Goal: Information Seeking & Learning: Find specific fact

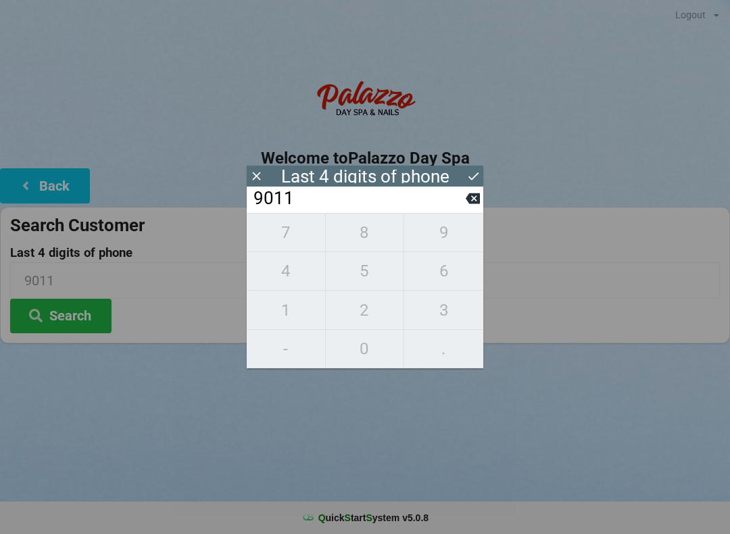
click at [472, 199] on icon at bounding box center [473, 198] width 14 height 11
click at [463, 204] on input "901_" at bounding box center [359, 199] width 214 height 22
click at [454, 210] on input "901_" at bounding box center [359, 199] width 214 height 22
click at [463, 205] on input "901_" at bounding box center [359, 199] width 214 height 22
click at [472, 208] on button at bounding box center [473, 198] width 14 height 18
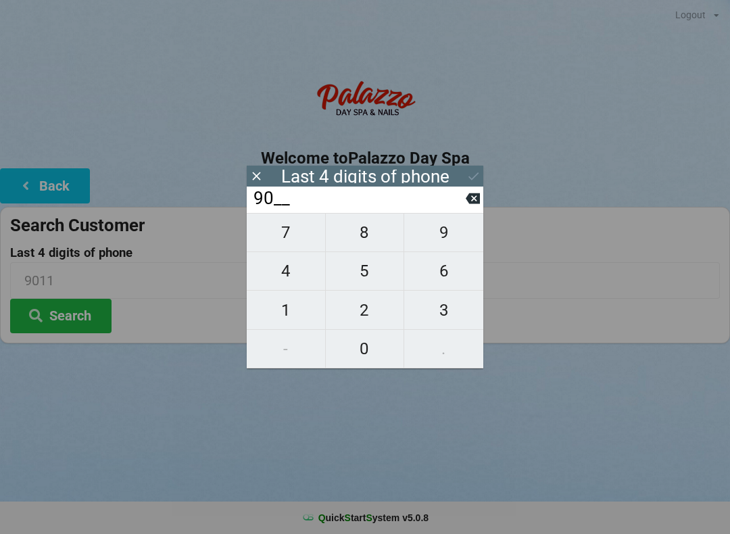
click at [458, 210] on input "90__" at bounding box center [359, 199] width 214 height 22
click at [475, 206] on icon at bounding box center [473, 198] width 14 height 14
click at [473, 203] on icon at bounding box center [473, 198] width 14 height 11
type input "____"
click at [465, 207] on input "____" at bounding box center [359, 199] width 214 height 22
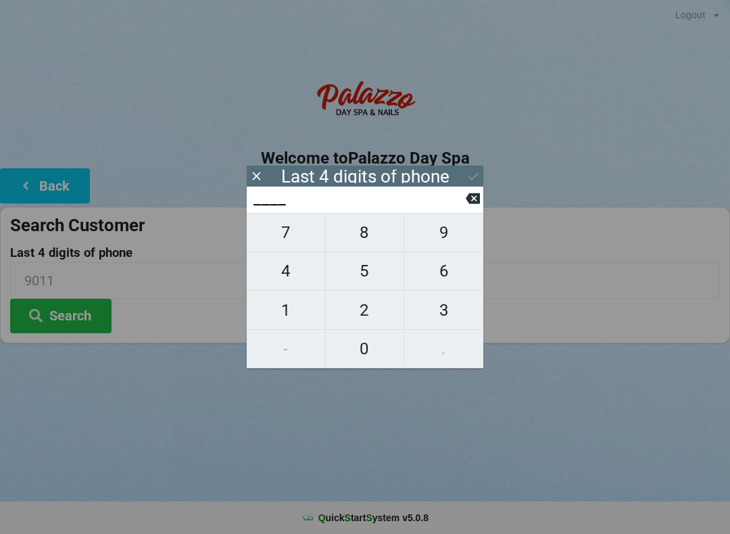
click at [456, 210] on input "____" at bounding box center [359, 199] width 214 height 22
click at [377, 275] on span "5" at bounding box center [365, 271] width 78 height 28
type input "5___"
click at [452, 271] on span "6" at bounding box center [443, 271] width 79 height 28
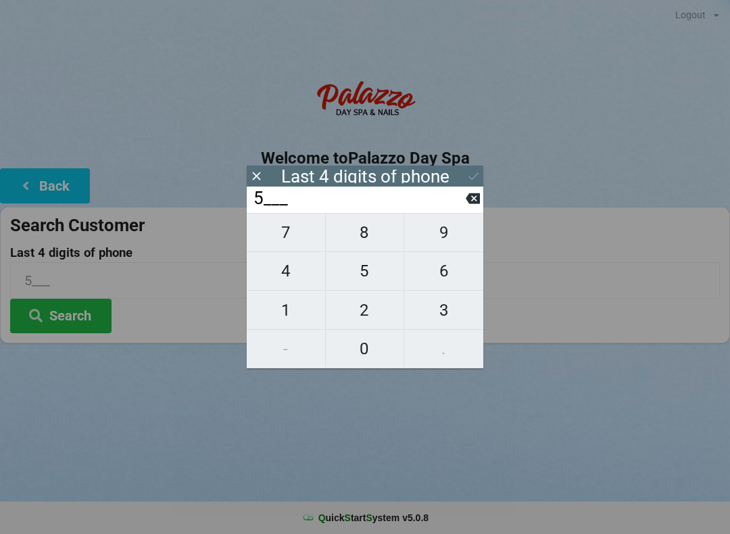
type input "56__"
click at [286, 308] on span "1" at bounding box center [286, 310] width 78 height 28
type input "561_"
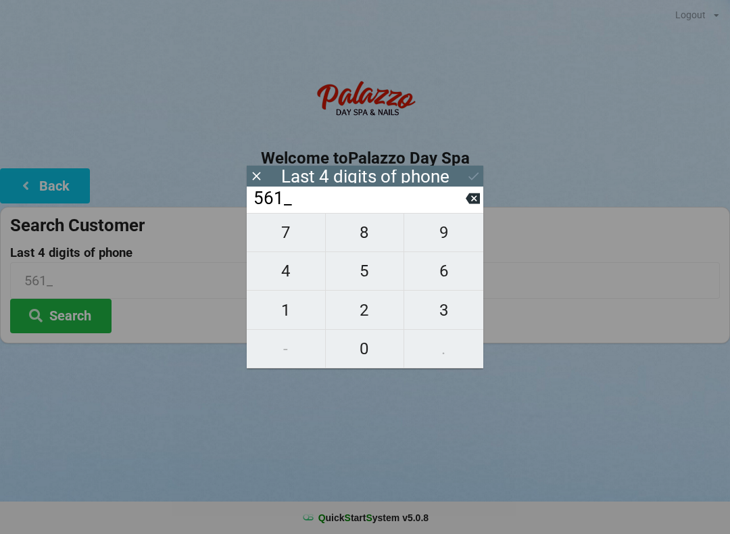
click at [356, 352] on span "0" at bounding box center [365, 349] width 78 height 28
type input "5610"
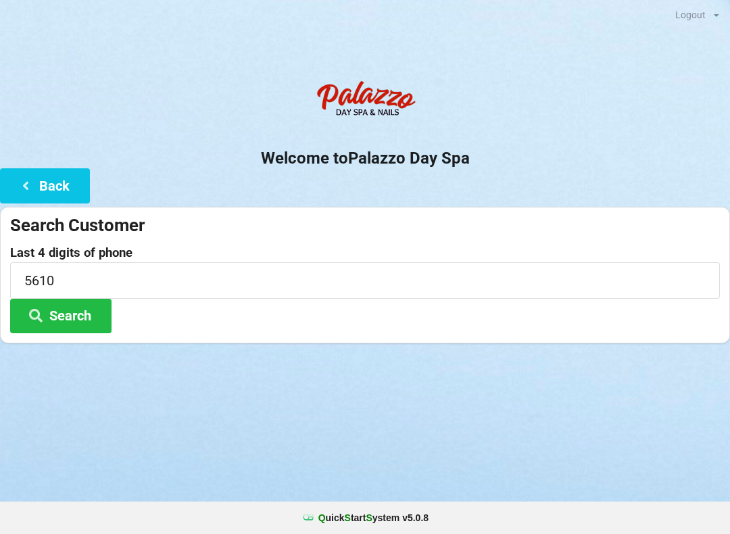
click at [85, 319] on button "Search" at bounding box center [60, 316] width 101 height 34
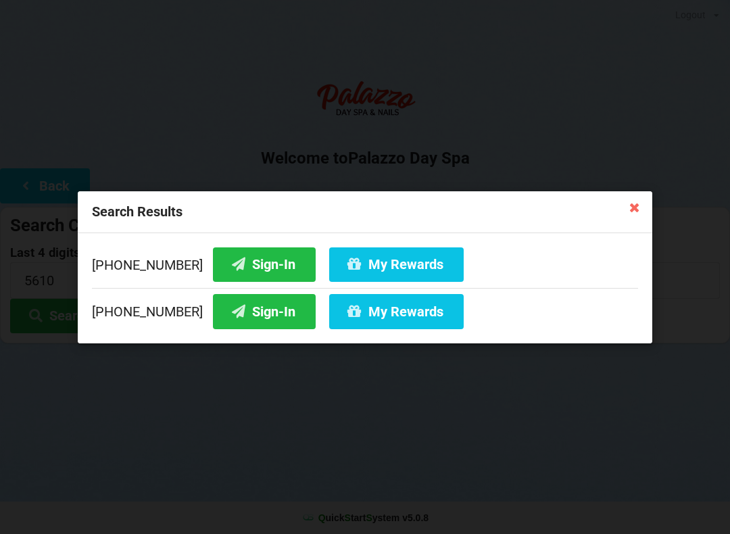
click at [256, 270] on button "Sign-In" at bounding box center [264, 264] width 103 height 34
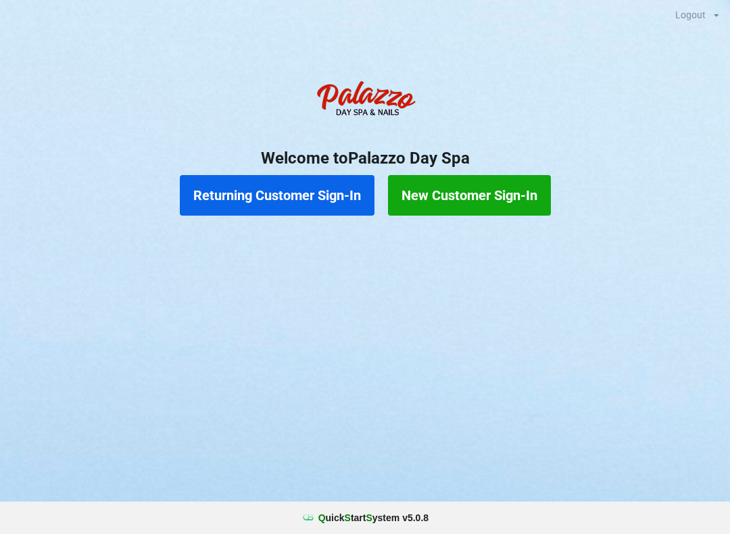
click at [315, 193] on button "Returning Customer Sign-In" at bounding box center [277, 195] width 195 height 41
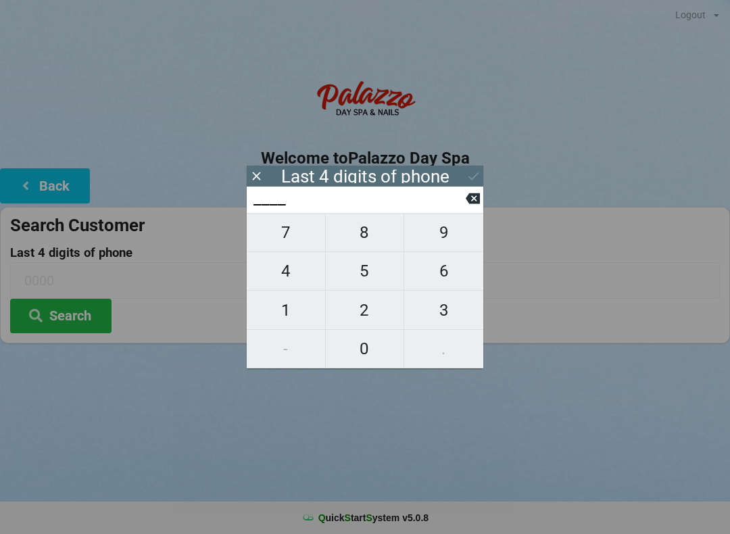
click at [292, 276] on span "4" at bounding box center [286, 271] width 78 height 28
type input "4___"
click at [365, 323] on span "2" at bounding box center [365, 310] width 78 height 28
type input "42__"
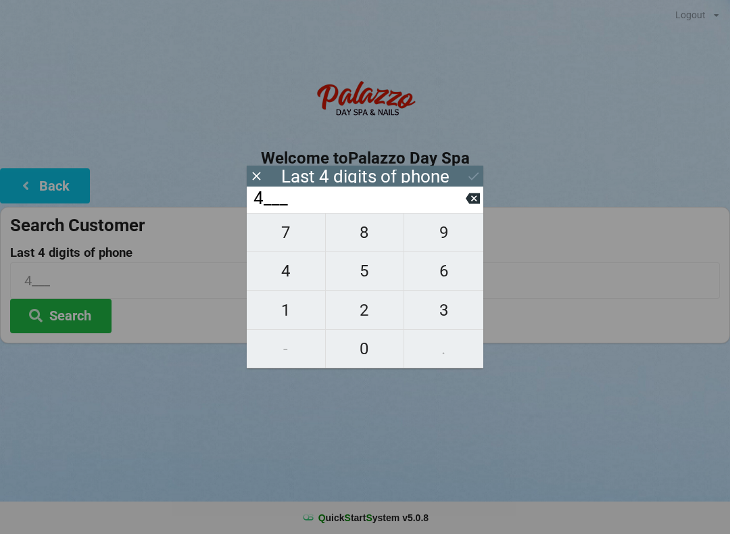
type input "42__"
click at [450, 242] on span "9" at bounding box center [443, 232] width 79 height 28
type input "429_"
click at [357, 278] on span "5" at bounding box center [365, 271] width 78 height 28
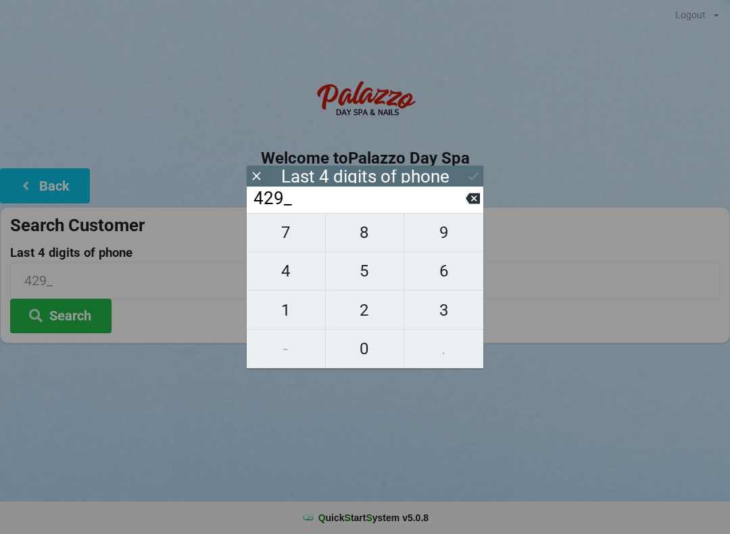
type input "4295"
click at [69, 315] on button "Search" at bounding box center [60, 316] width 101 height 34
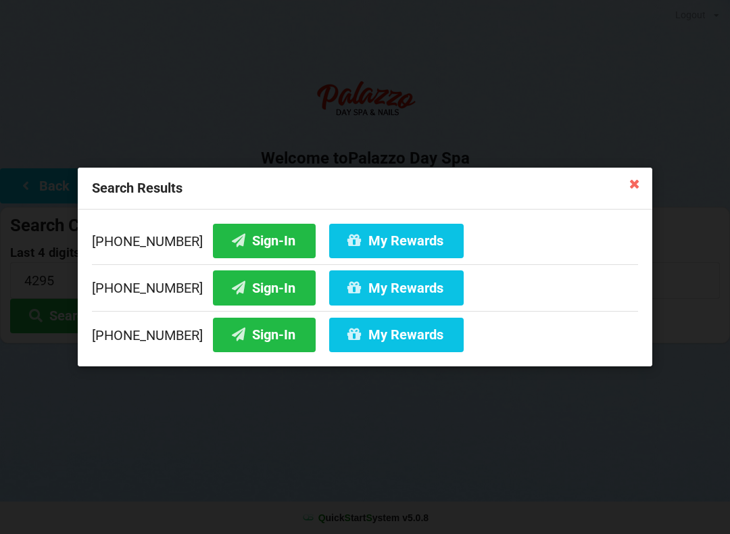
click at [235, 233] on button "Sign-In" at bounding box center [264, 241] width 103 height 34
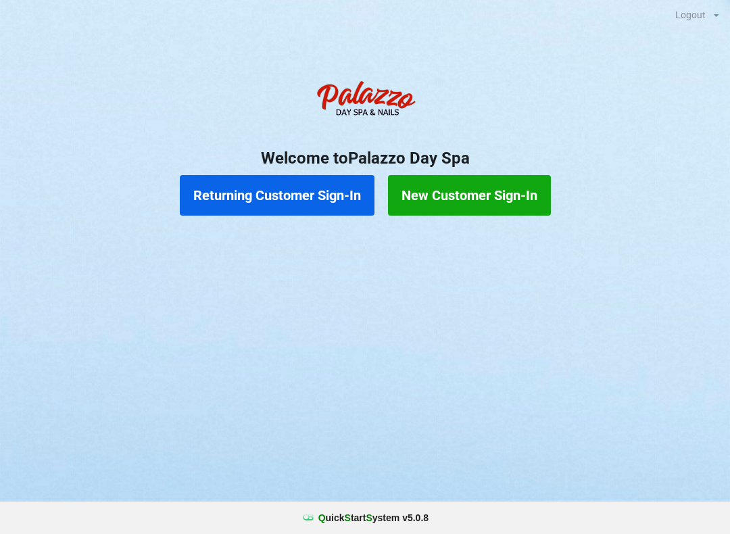
click at [291, 189] on button "Returning Customer Sign-In" at bounding box center [277, 195] width 195 height 41
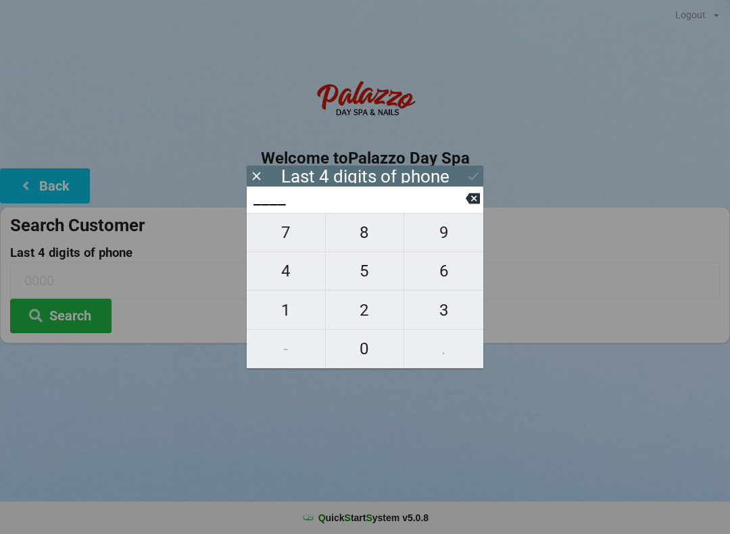
click at [286, 275] on span "4" at bounding box center [286, 271] width 78 height 28
type input "4___"
click at [369, 344] on span "0" at bounding box center [365, 349] width 78 height 28
type input "40__"
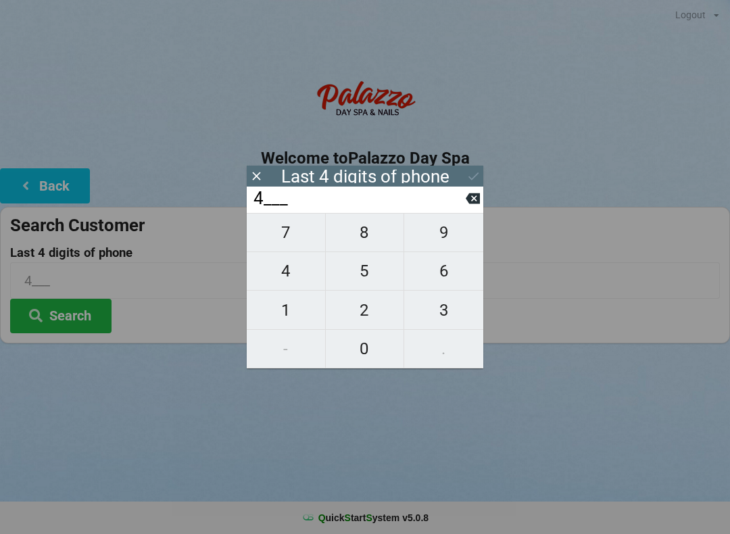
type input "40__"
click at [298, 235] on span "7" at bounding box center [286, 232] width 78 height 28
type input "407_"
click at [287, 285] on span "4" at bounding box center [286, 271] width 78 height 28
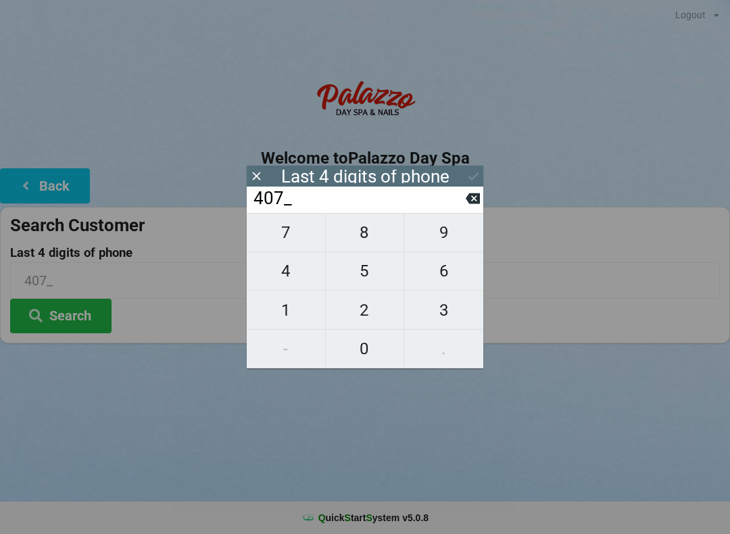
type input "4074"
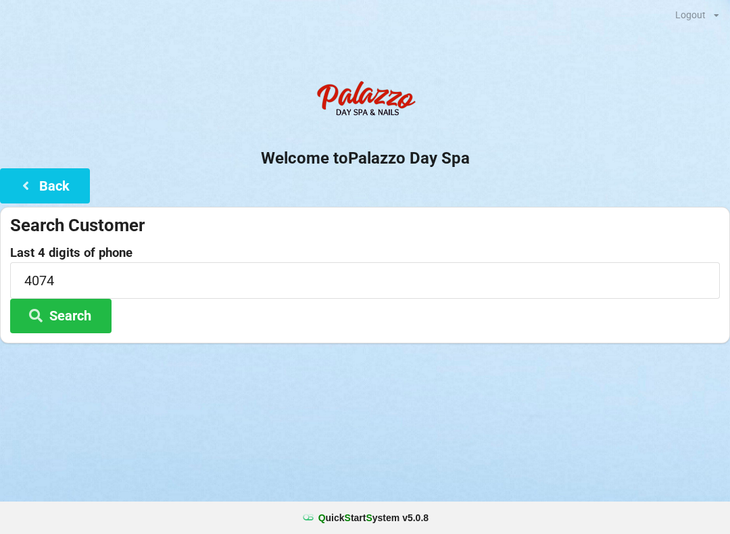
click at [571, 370] on div at bounding box center [365, 361] width 730 height 34
click at [76, 300] on button "Search" at bounding box center [60, 316] width 101 height 34
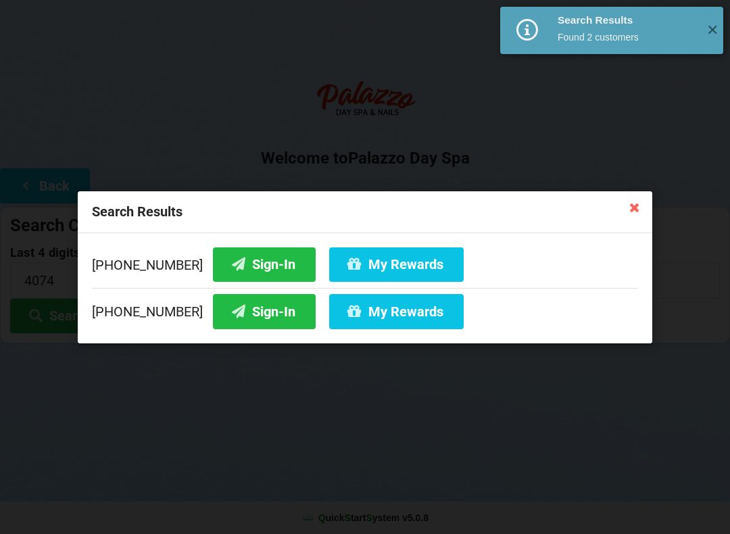
click at [257, 307] on button "Sign-In" at bounding box center [264, 311] width 103 height 34
